Goal: Use online tool/utility

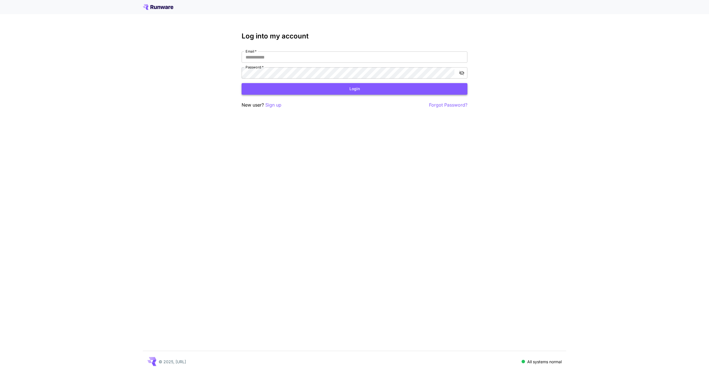
type input "**********"
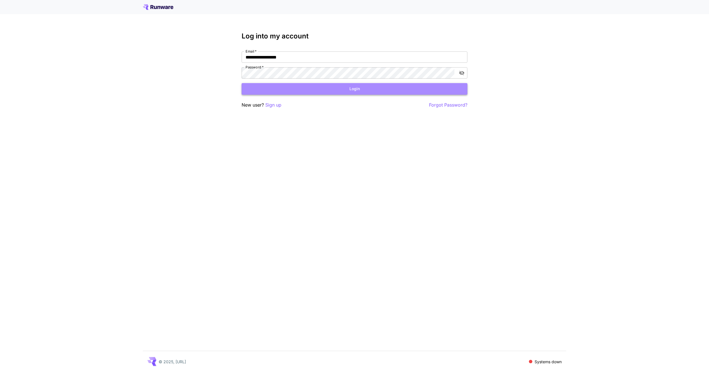
click at [332, 87] on button "Login" at bounding box center [355, 89] width 226 height 12
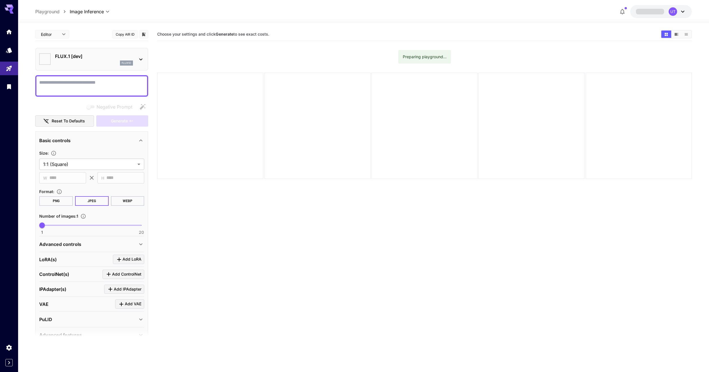
type input "**********"
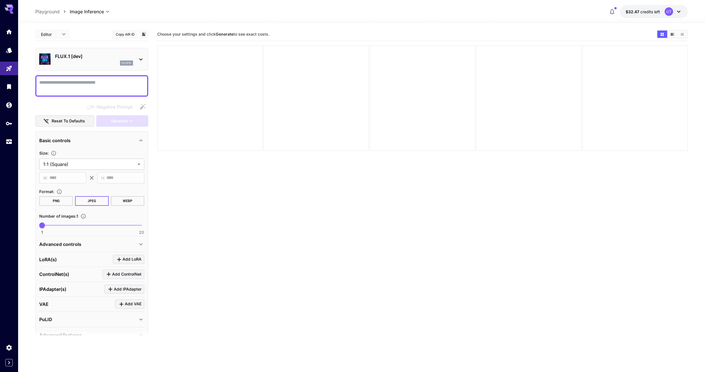
click at [103, 64] on div "flux1d" at bounding box center [94, 62] width 78 height 5
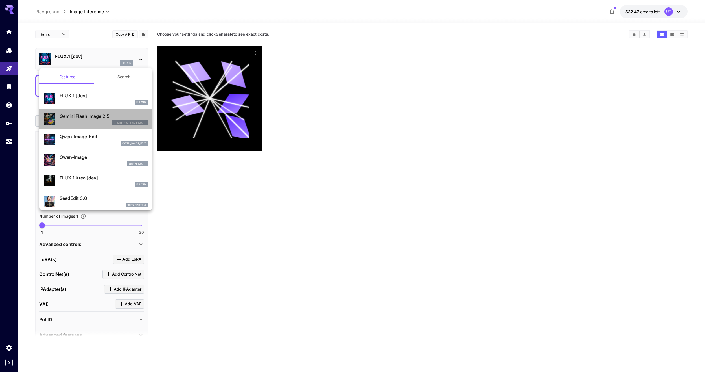
click at [97, 122] on div "gemini_2_5_flash_image" at bounding box center [104, 122] width 88 height 5
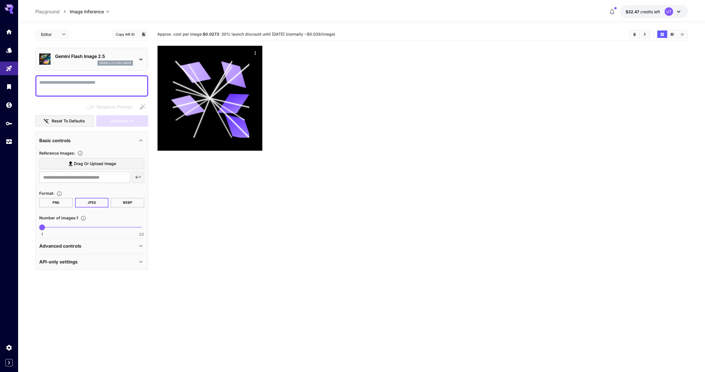
click at [83, 87] on textarea "Negative Prompt" at bounding box center [91, 86] width 105 height 14
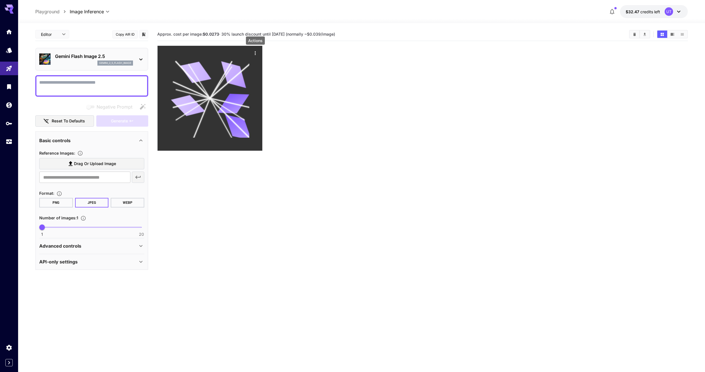
click at [255, 55] on icon "Actions" at bounding box center [255, 53] width 6 height 6
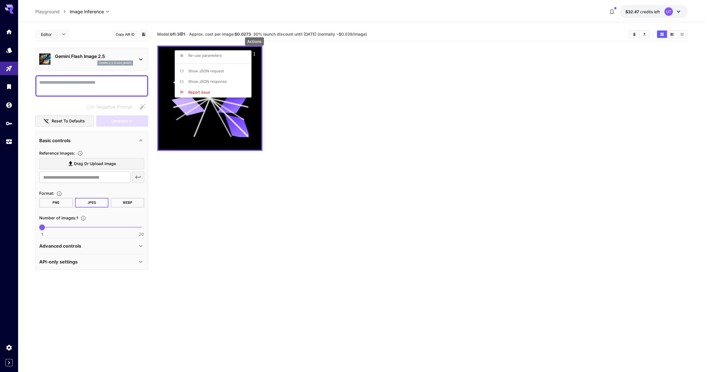
click at [293, 93] on div at bounding box center [354, 186] width 709 height 372
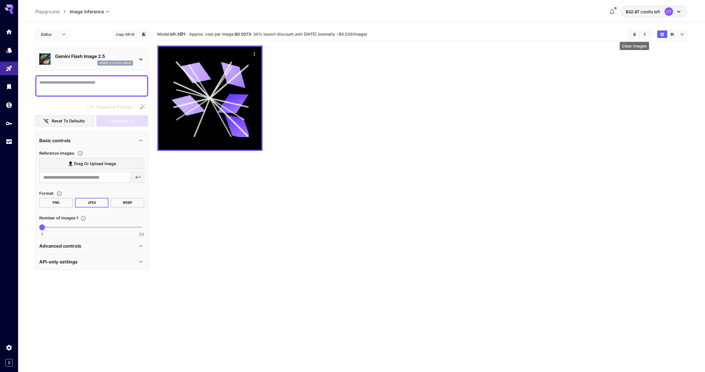
click at [636, 36] on icon "Clear Images" at bounding box center [635, 34] width 4 height 4
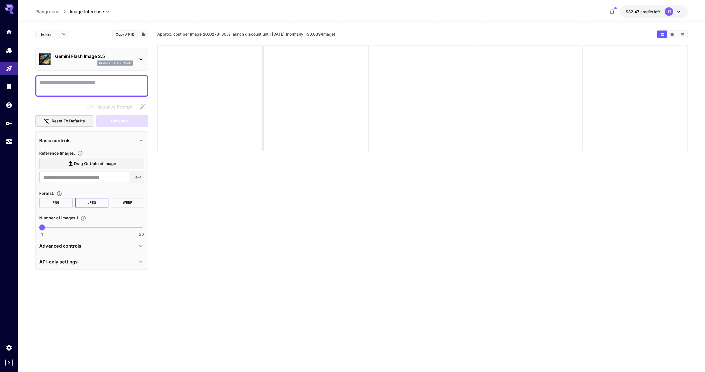
click at [229, 34] on span "Approx. cost per image: $0.0273 · 30% launch discount until 15th september (nor…" at bounding box center [246, 34] width 178 height 5
drag, startPoint x: 229, startPoint y: 34, endPoint x: 353, endPoint y: 35, distance: 124.0
click at [335, 35] on span "Approx. cost per image: $0.0273 · 30% launch discount until 15th september (nor…" at bounding box center [246, 34] width 178 height 5
